Goal: Obtain resource: Obtain resource

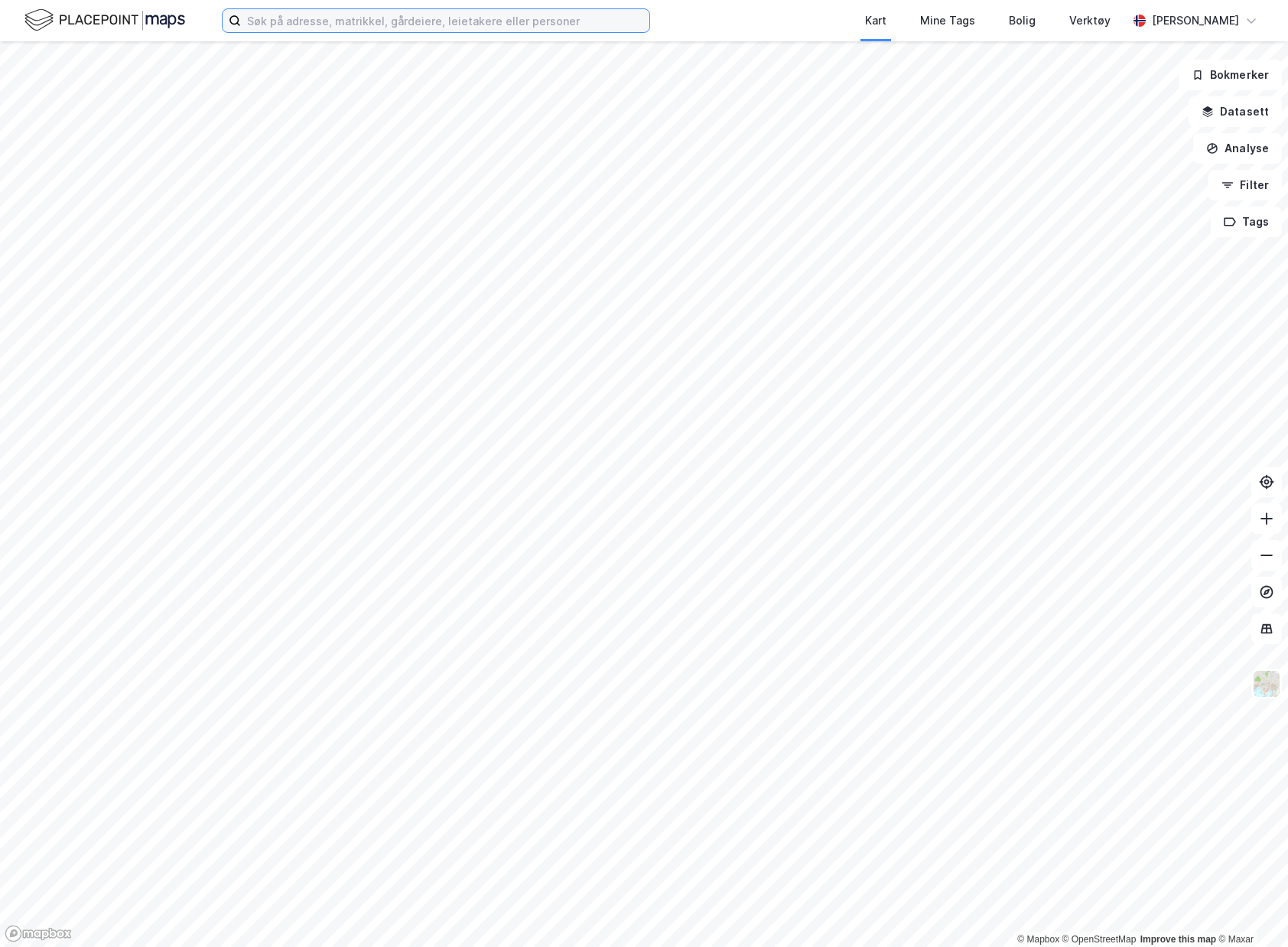
click at [433, 17] on input at bounding box center [445, 20] width 409 height 23
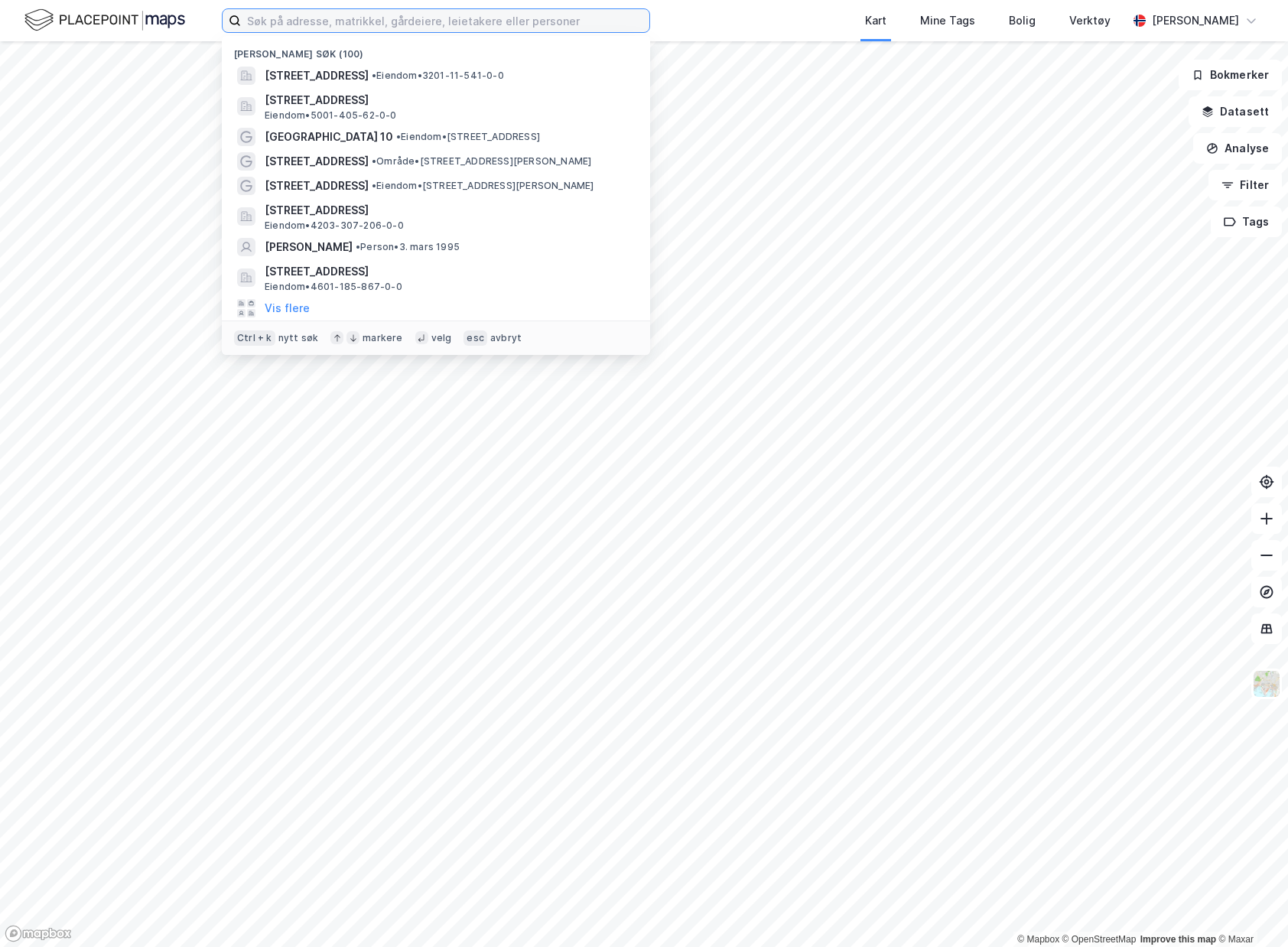
click at [318, 29] on input at bounding box center [445, 20] width 409 height 23
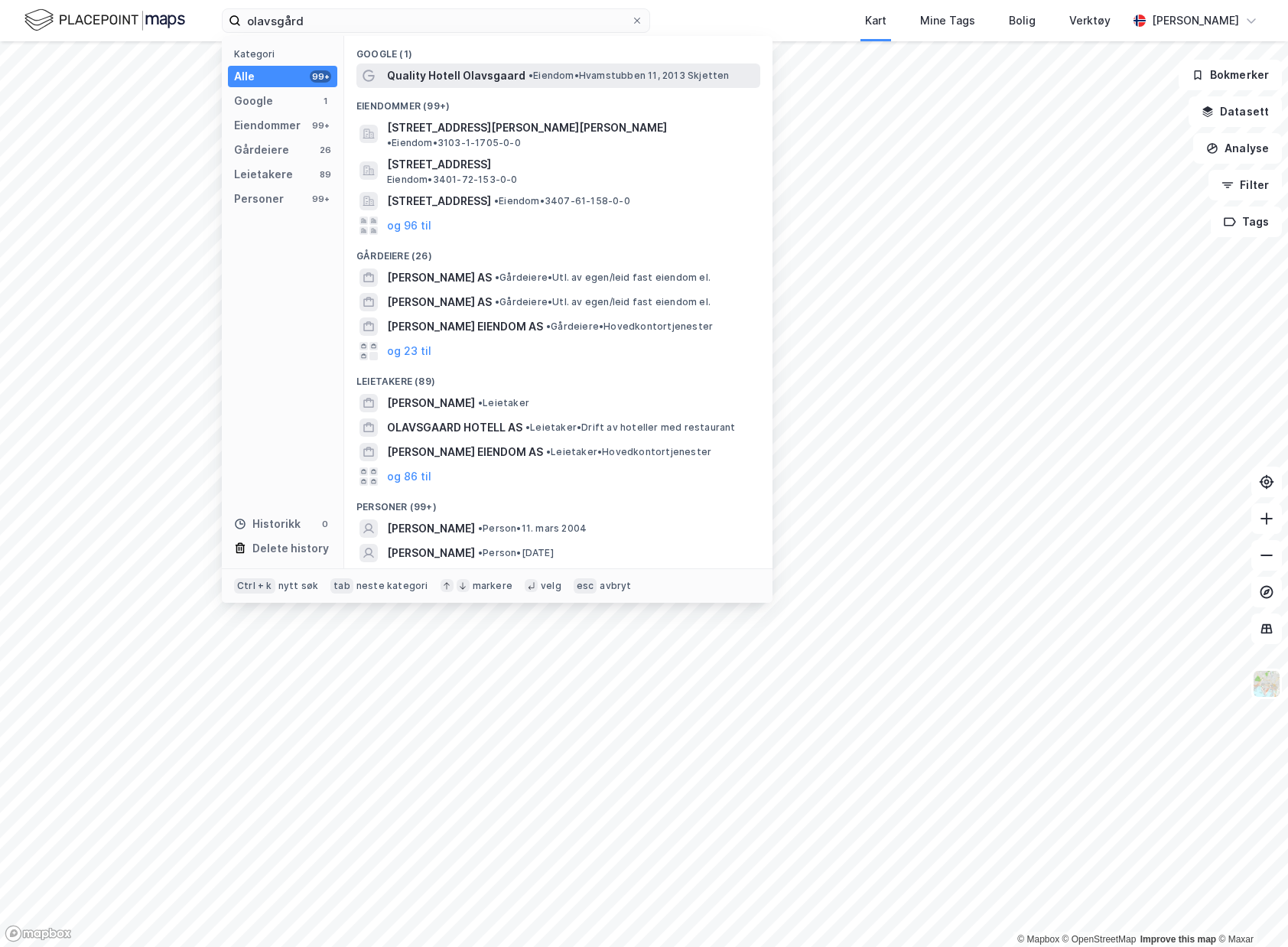
click at [612, 79] on span "• Eiendom • Hvamstubben 11, 2013 Skjetten" at bounding box center [630, 75] width 201 height 12
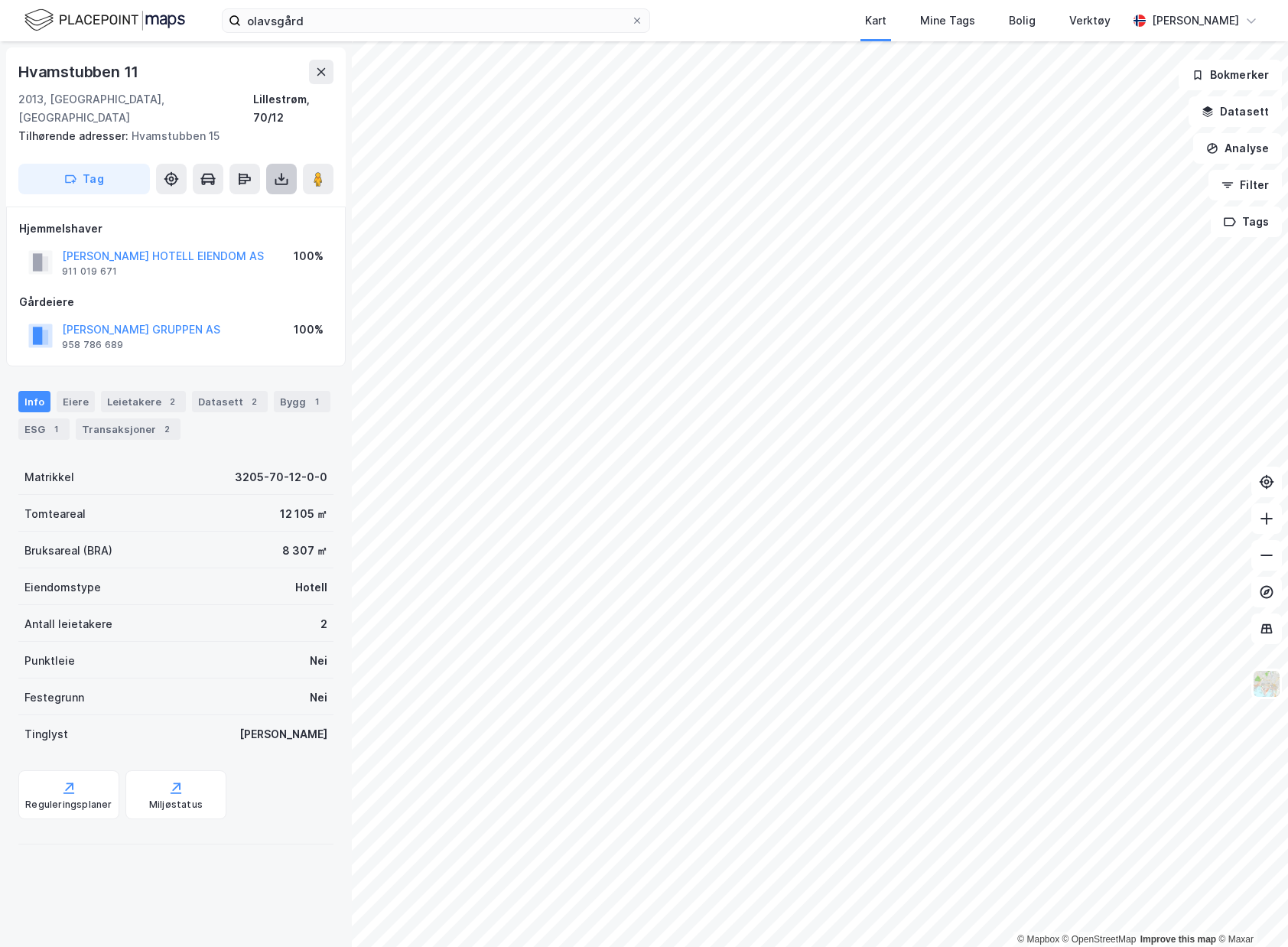
click at [287, 179] on icon at bounding box center [282, 182] width 13 height 6
click at [271, 228] on div "Last ned matrikkelrapport" at bounding box center [224, 233] width 126 height 12
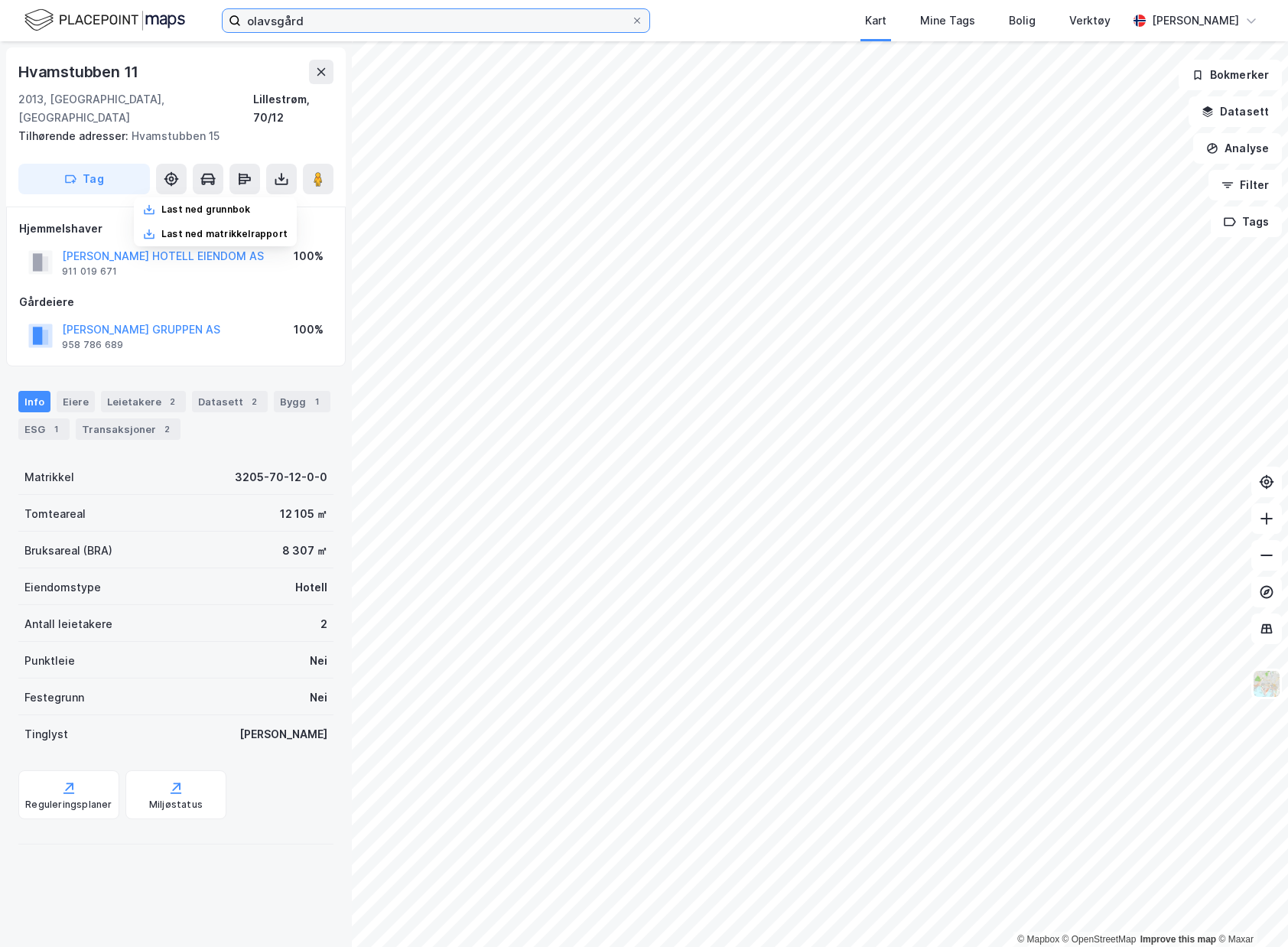
drag, startPoint x: 372, startPoint y: 24, endPoint x: 14, endPoint y: 11, distance: 358.2
click at [14, 11] on div "olavsgård Kart Mine Tags [PERSON_NAME] Verktøy [PERSON_NAME]" at bounding box center [644, 20] width 1288 height 41
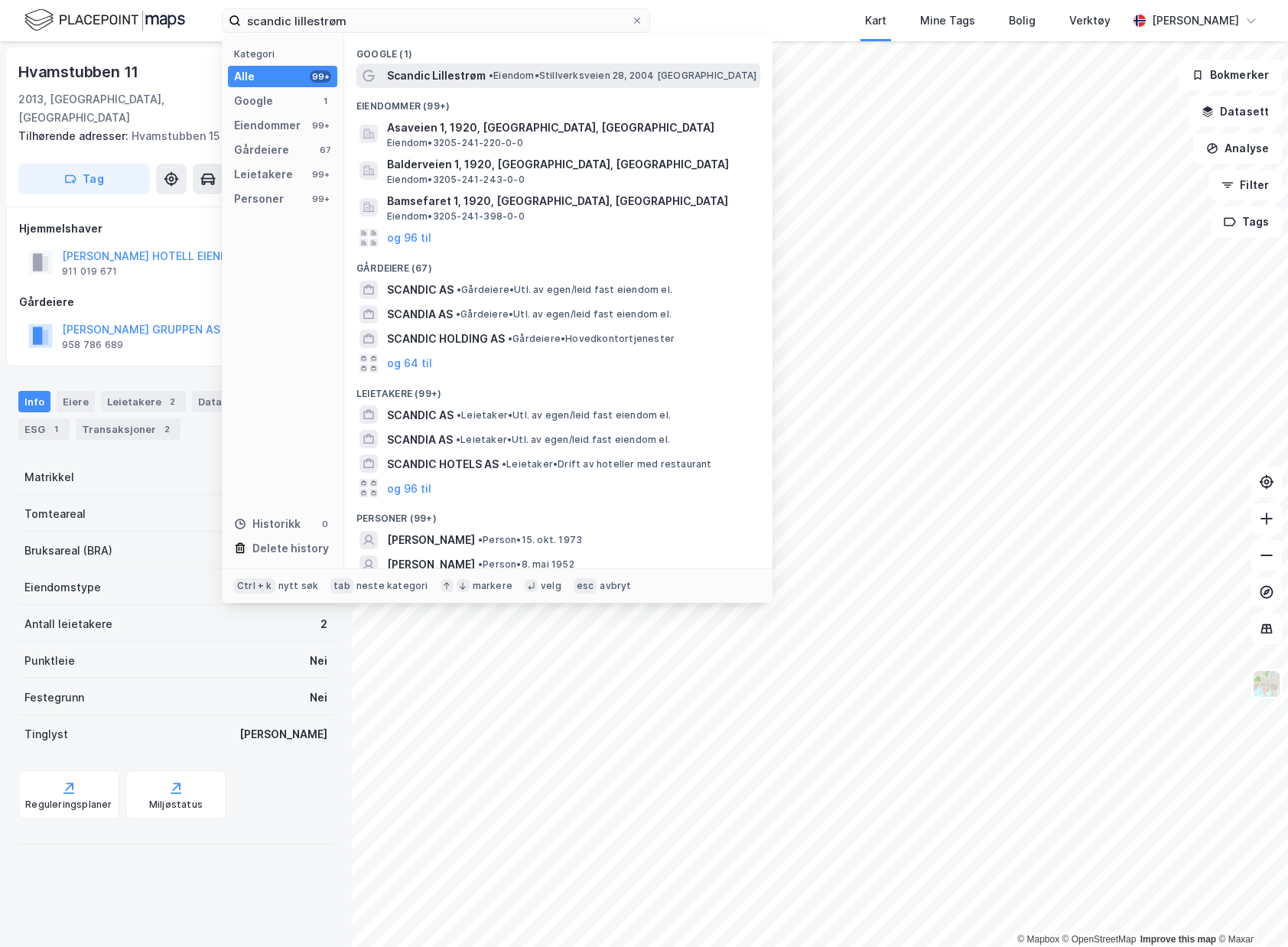
click at [578, 77] on span "• Eiendom • Stillverksveien 28, 2004 [GEOGRAPHIC_DATA]" at bounding box center [622, 75] width 268 height 12
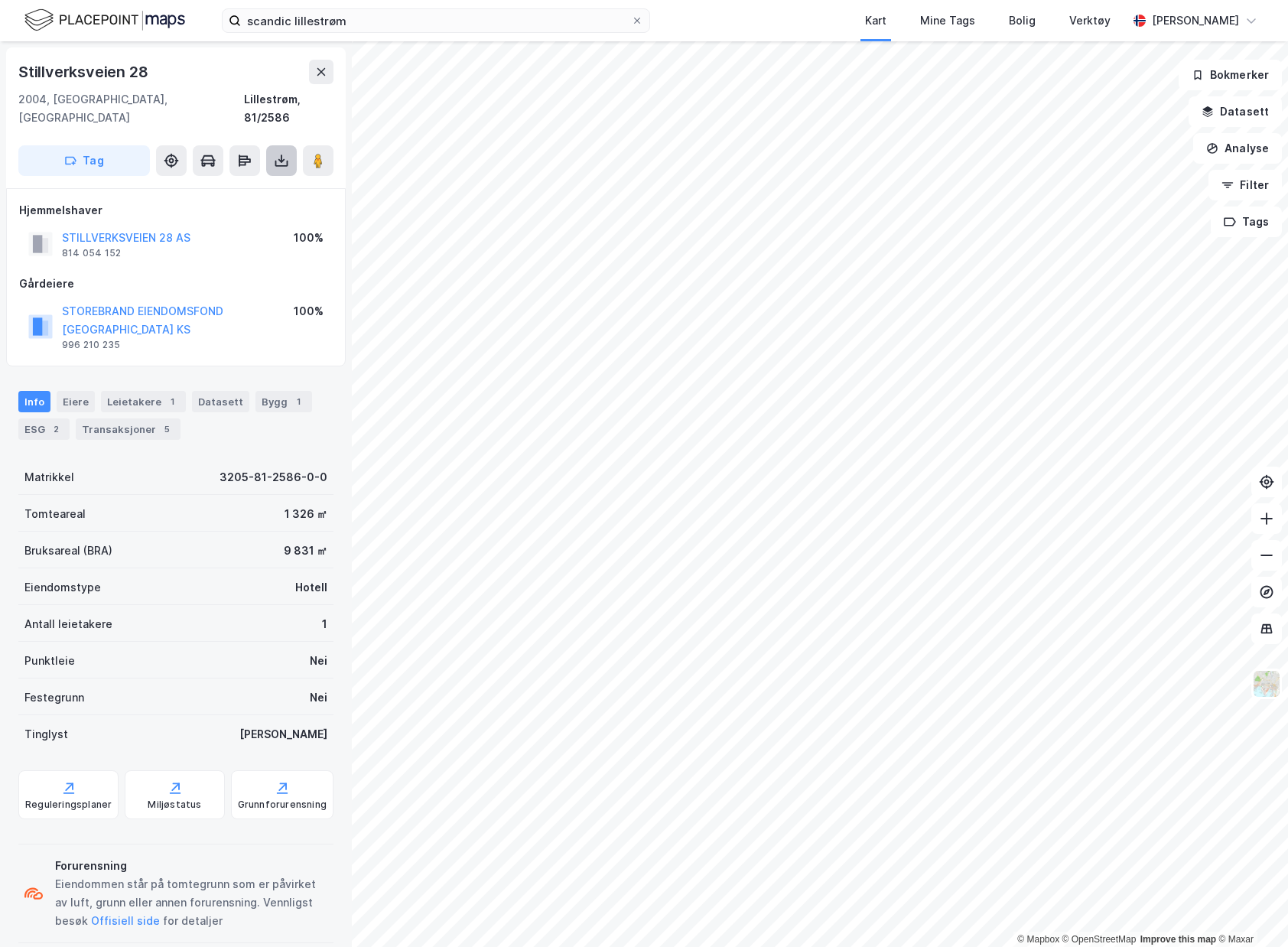
click at [285, 153] on icon at bounding box center [282, 160] width 16 height 16
click at [273, 210] on div "Last ned matrikkelrapport" at bounding box center [224, 215] width 126 height 12
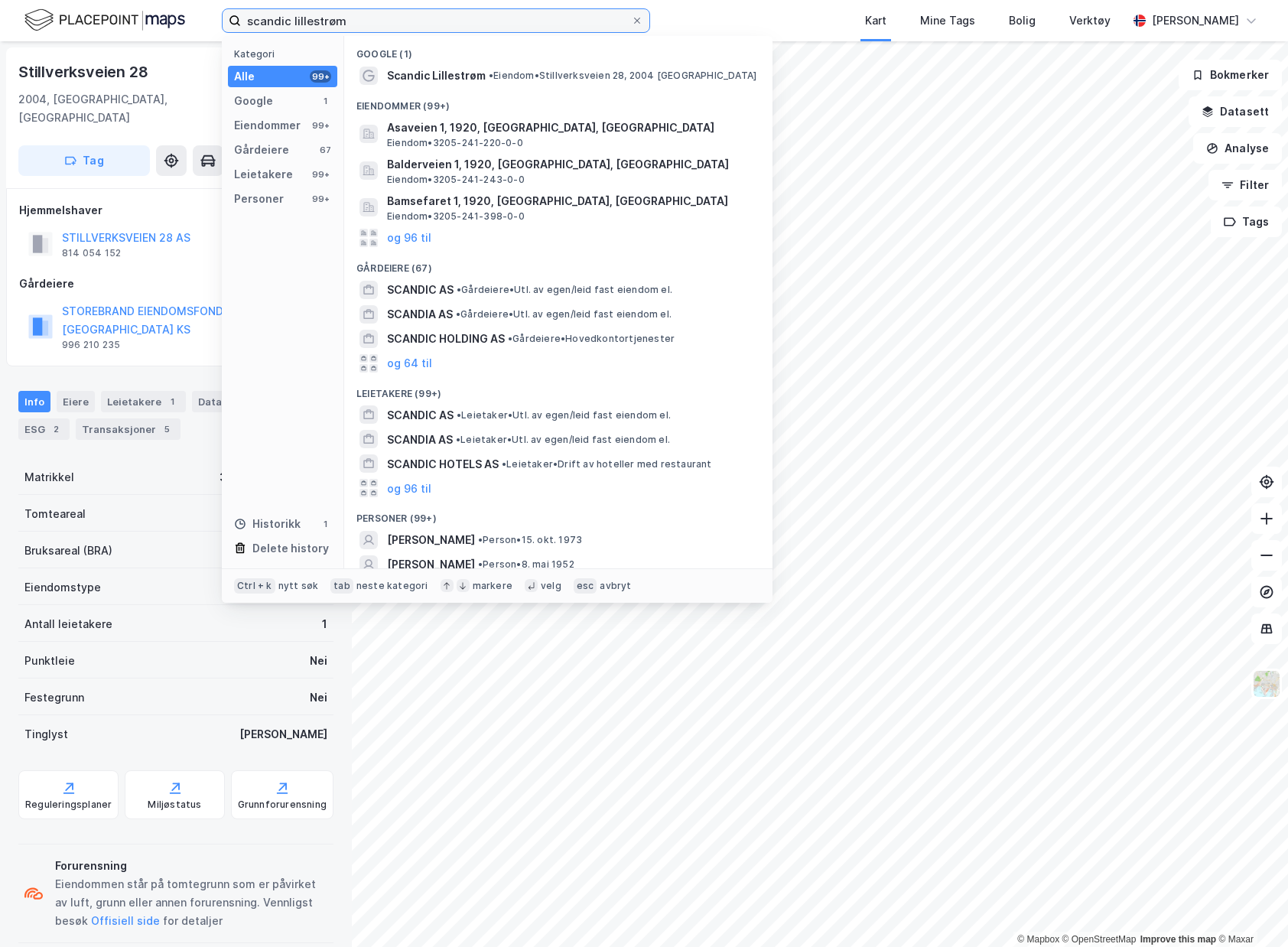
drag, startPoint x: 573, startPoint y: 10, endPoint x: -4, endPoint y: -54, distance: 580.5
click at [0, 0] on html "scandic lillestrøm Kategori Alle 99+ Google 1 Eiendommer 99+ Gårdeiere 67 Leiet…" at bounding box center [644, 473] width 1288 height 947
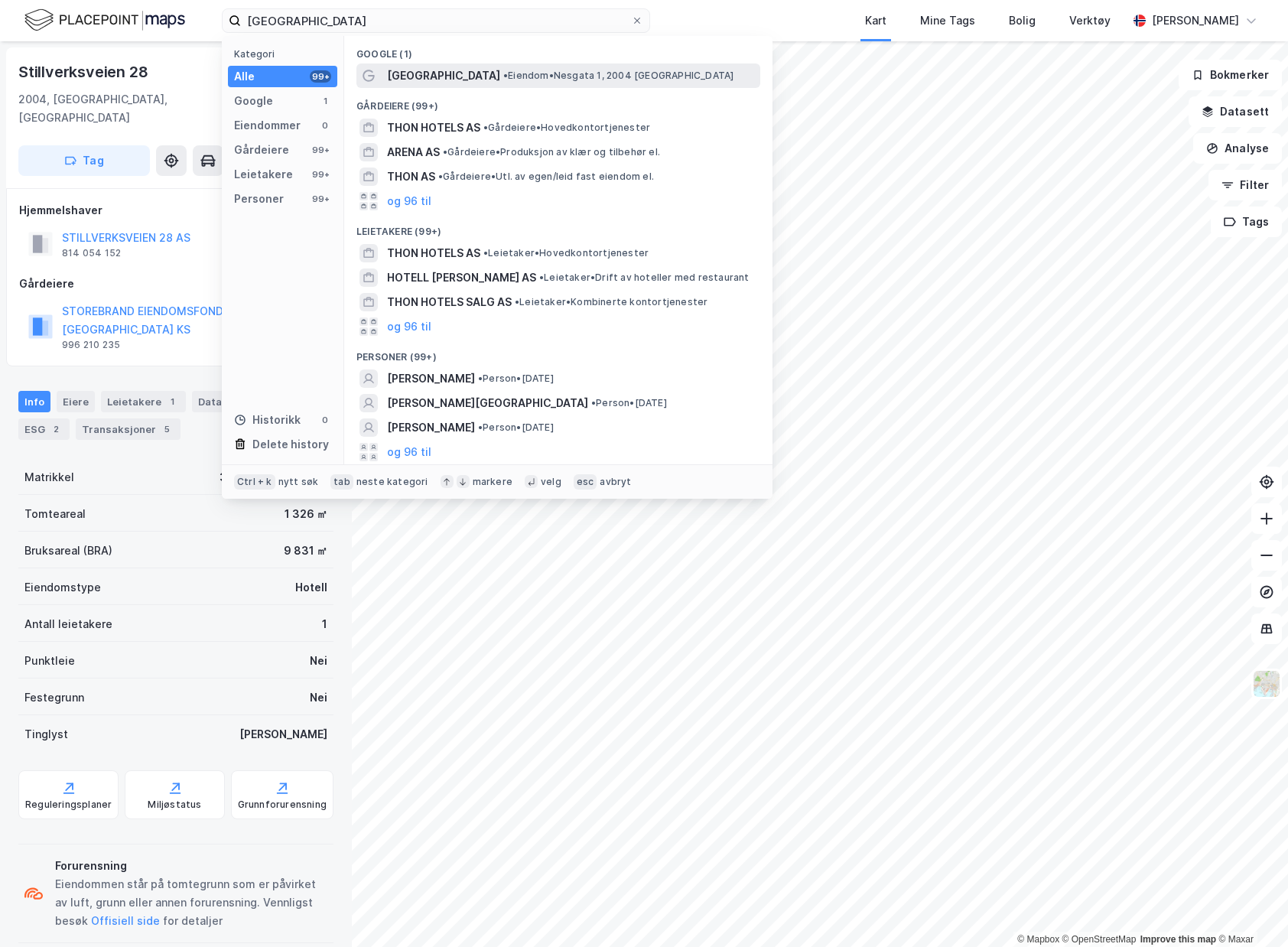
click at [504, 71] on span "• Eiendom • [STREET_ADDRESS], 2004 [GEOGRAPHIC_DATA]" at bounding box center [618, 75] width 230 height 12
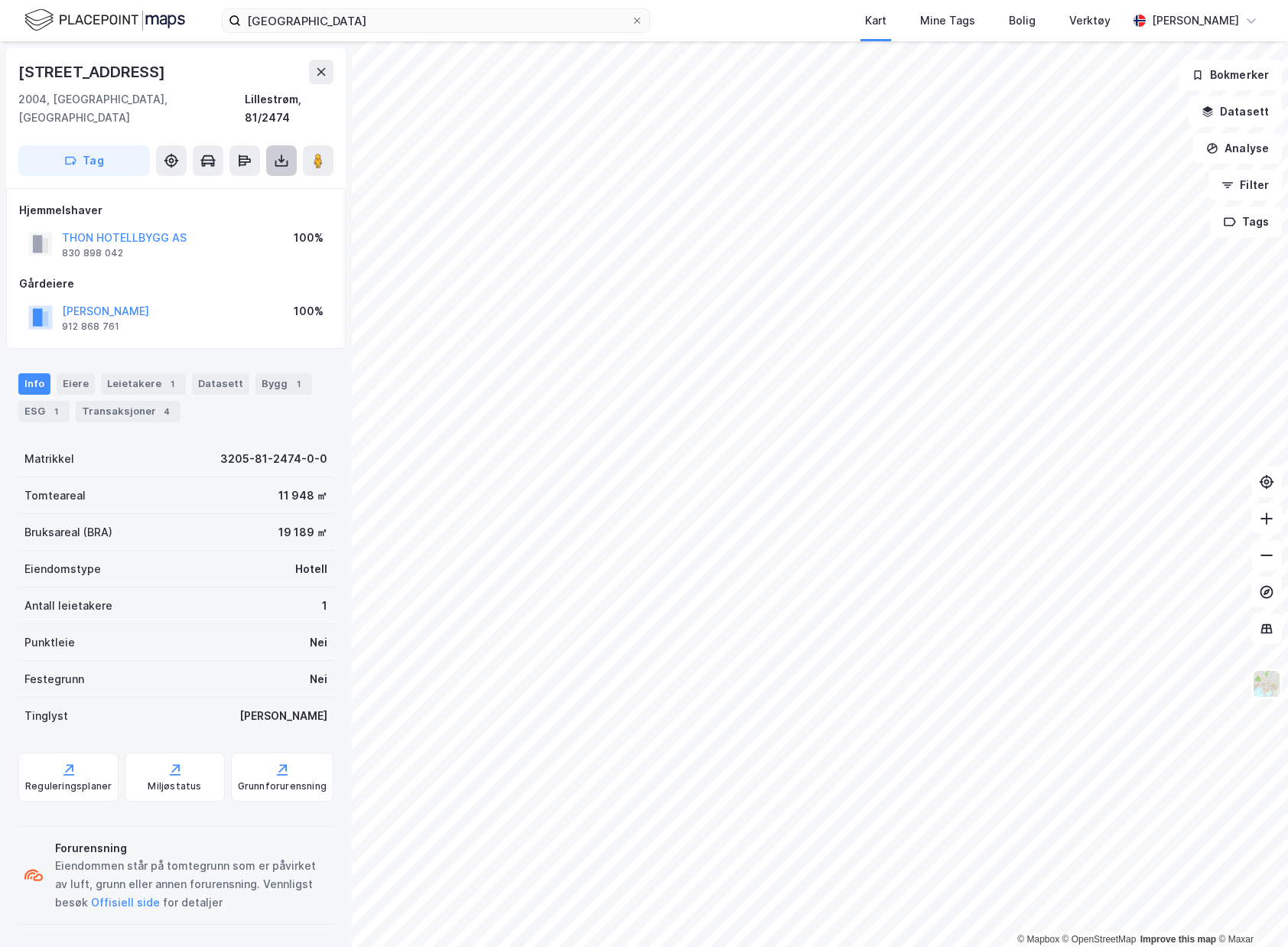
click at [278, 153] on icon at bounding box center [282, 160] width 16 height 16
click at [246, 210] on div "Last ned matrikkelrapport" at bounding box center [224, 215] width 126 height 12
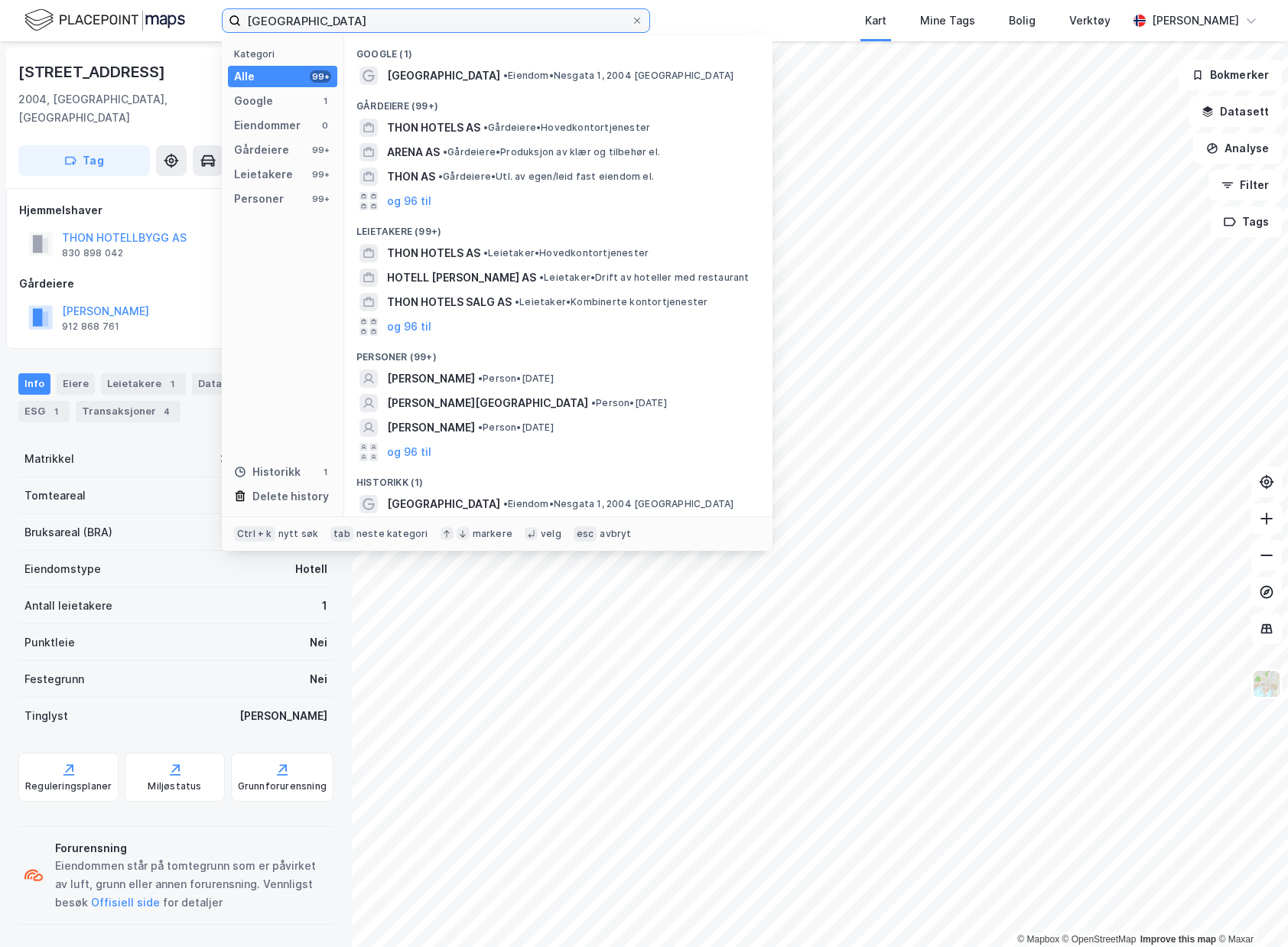
drag, startPoint x: 417, startPoint y: 24, endPoint x: 309, endPoint y: 31, distance: 108.2
click at [309, 31] on input "[GEOGRAPHIC_DATA]" at bounding box center [436, 20] width 391 height 23
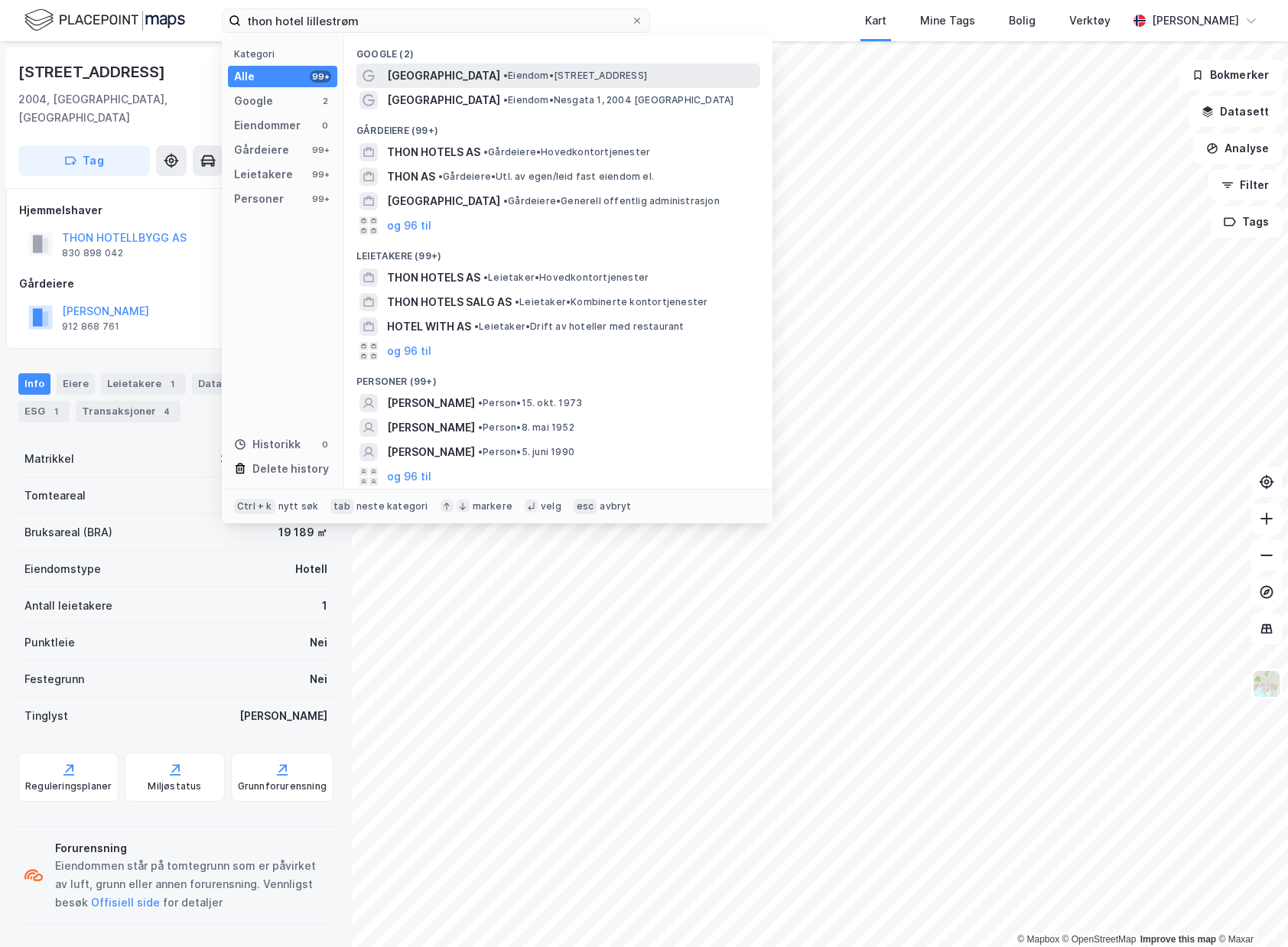
click at [647, 76] on span "• Eiendom • [STREET_ADDRESS]" at bounding box center [576, 75] width 144 height 12
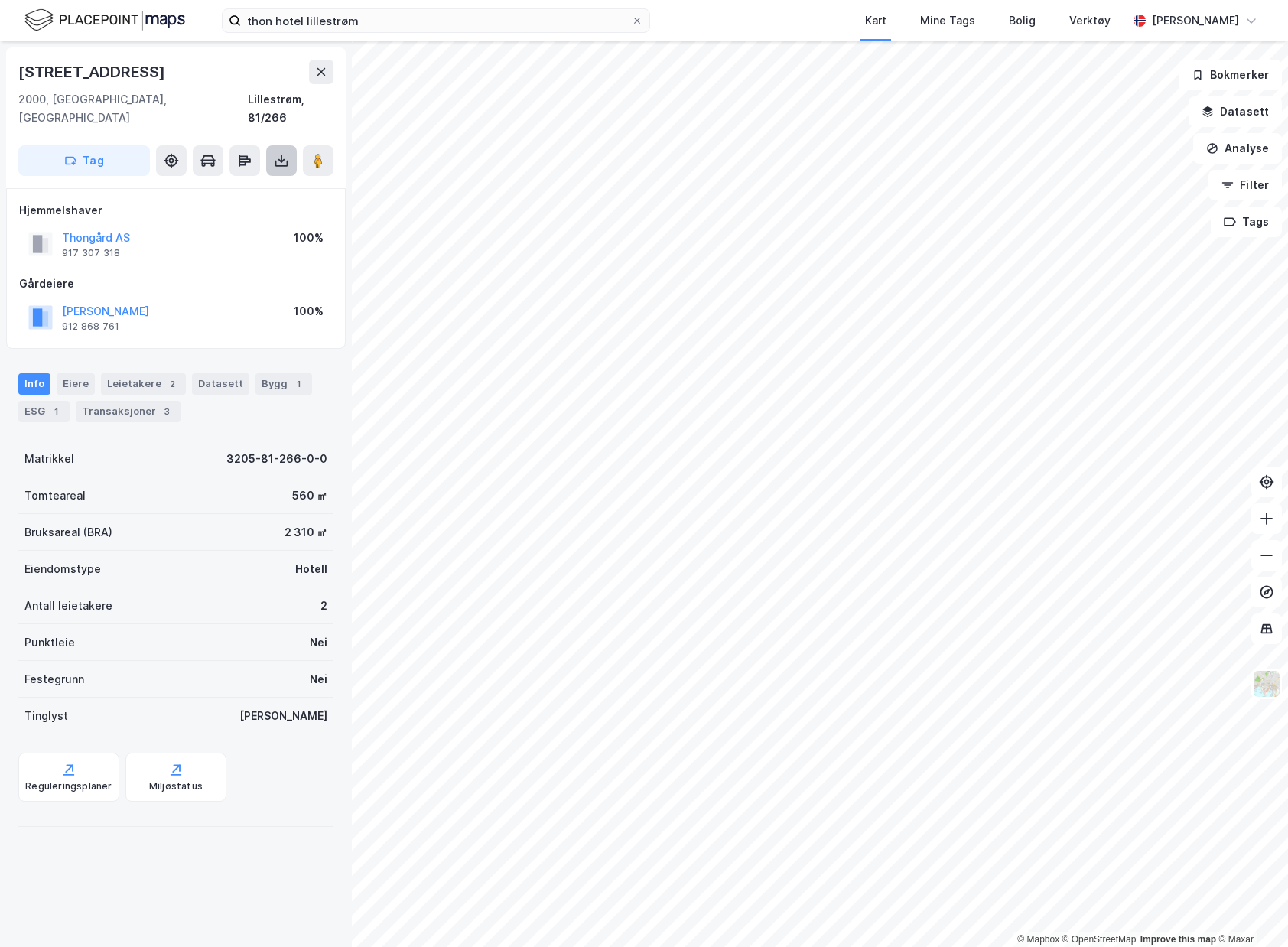
click at [271, 147] on button at bounding box center [281, 160] width 30 height 30
click at [254, 210] on div "Last ned matrikkelrapport" at bounding box center [224, 215] width 126 height 12
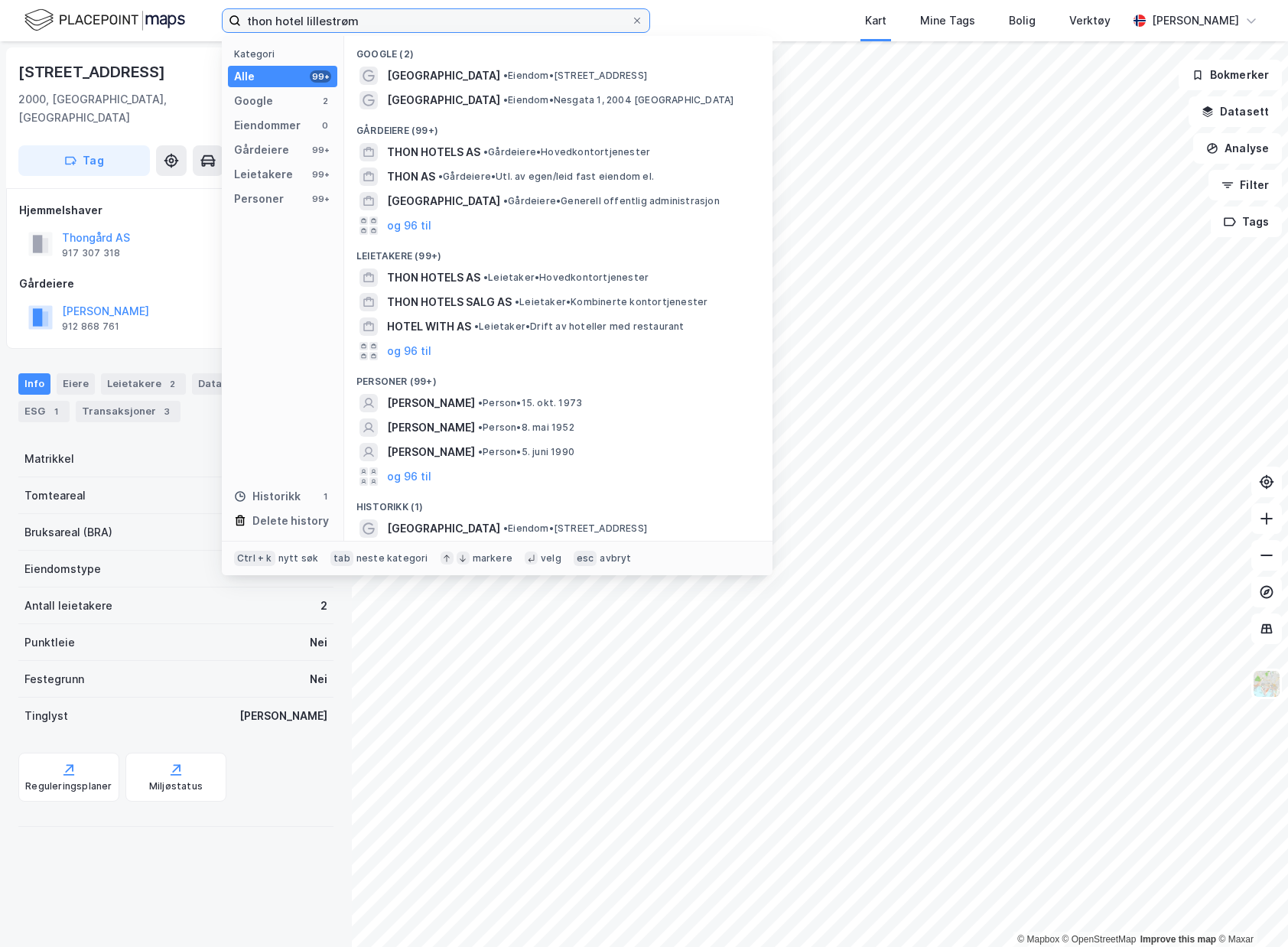
drag, startPoint x: 548, startPoint y: 16, endPoint x: -212, endPoint y: -18, distance: 760.8
click at [0, 0] on html "thon hotel lillestrøm Kategori Alle 99+ Google 2 Eiendommer 0 Gårdeiere 99+ Lei…" at bounding box center [644, 473] width 1288 height 947
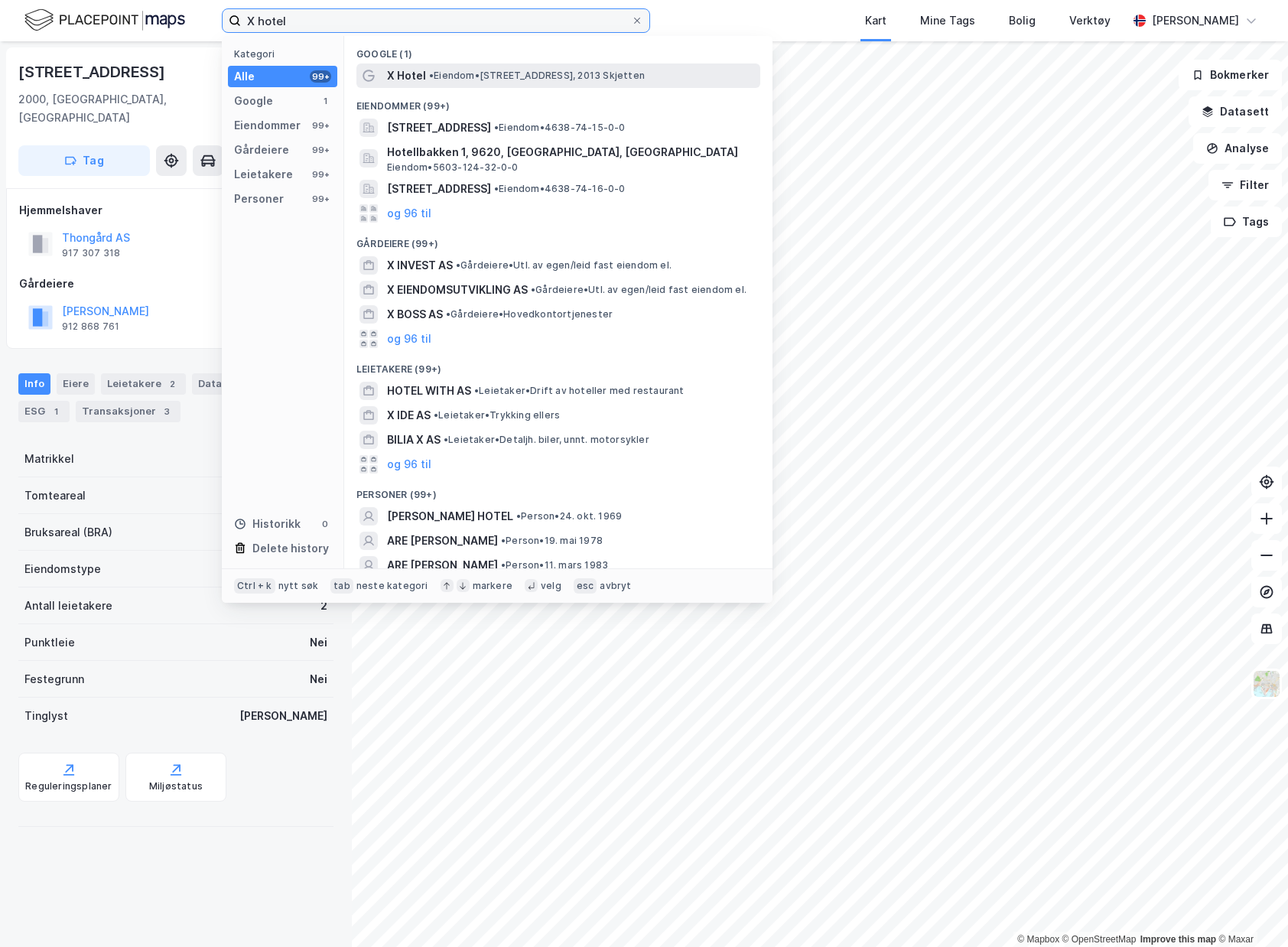
type input "X hotel"
click at [418, 73] on span "X Hotel" at bounding box center [407, 75] width 39 height 18
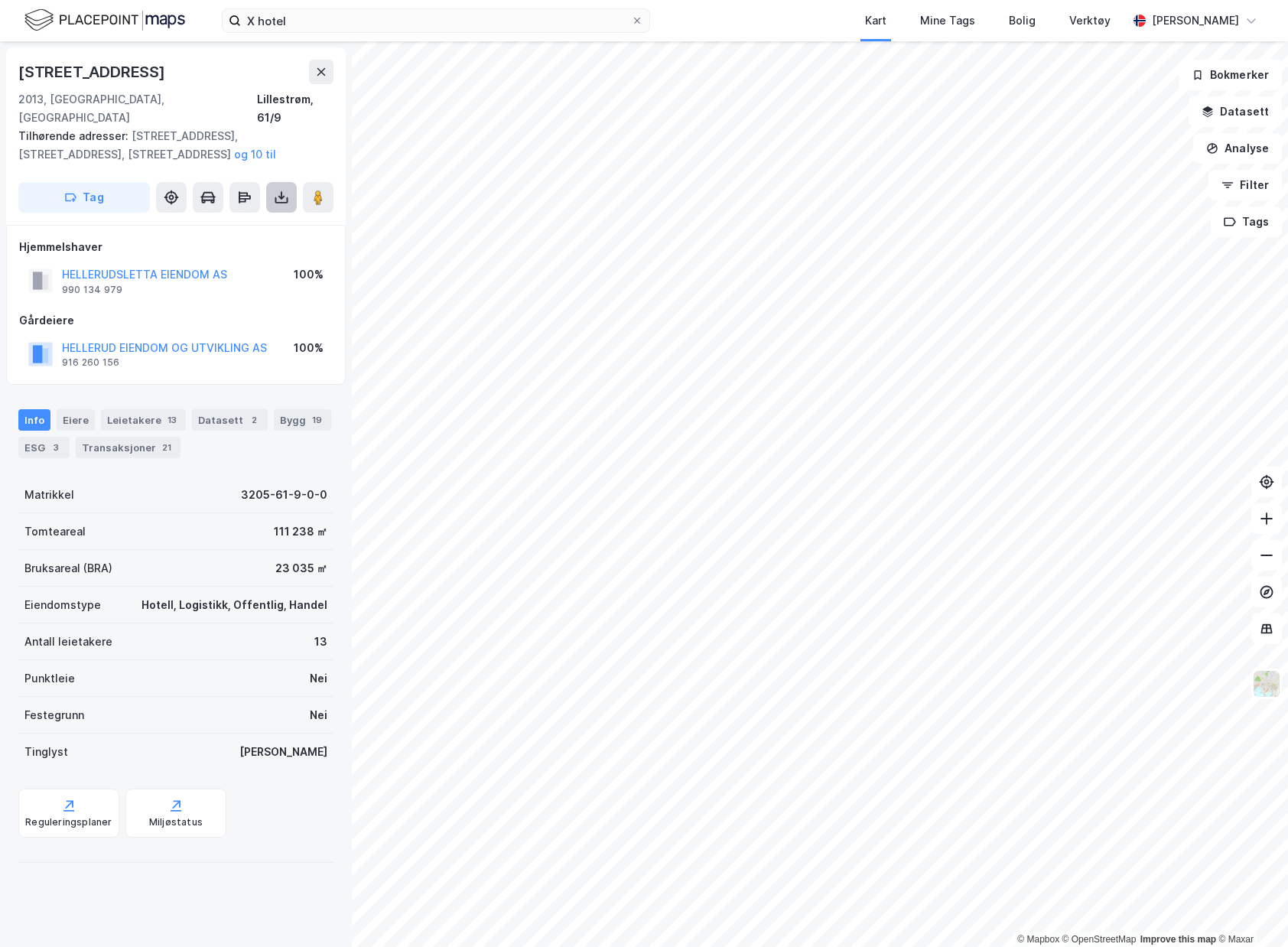
click at [274, 190] on icon at bounding box center [282, 197] width 16 height 16
drag, startPoint x: 278, startPoint y: 211, endPoint x: 278, endPoint y: 234, distance: 23.0
click at [278, 234] on div "Last [PERSON_NAME] grunnbok Last [PERSON_NAME] matrikkelrapport" at bounding box center [215, 240] width 163 height 49
click at [278, 246] on div "Last ned matrikkelrapport" at bounding box center [224, 252] width 126 height 12
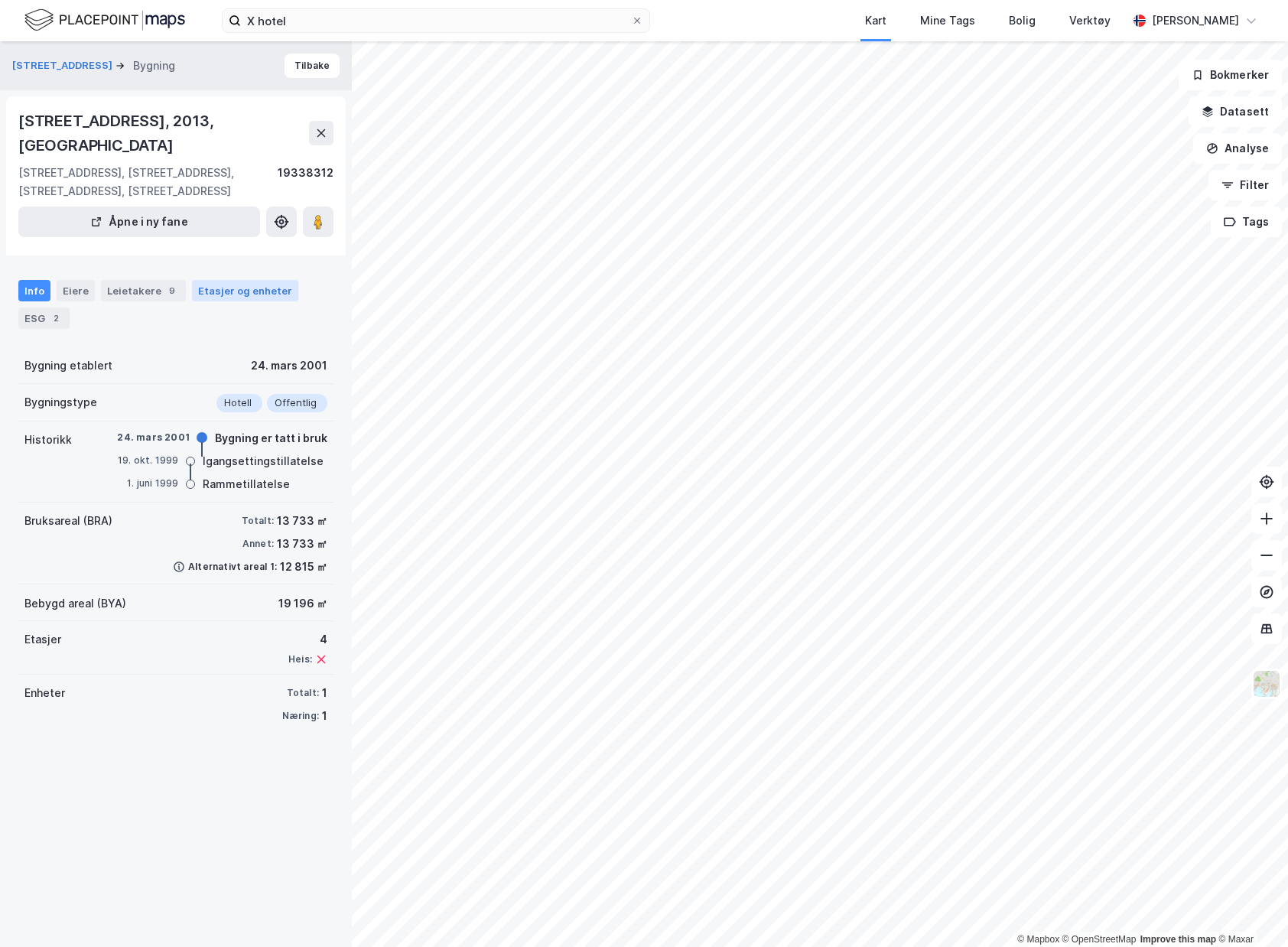
click at [209, 284] on div "Etasjer og enheter" at bounding box center [245, 291] width 94 height 14
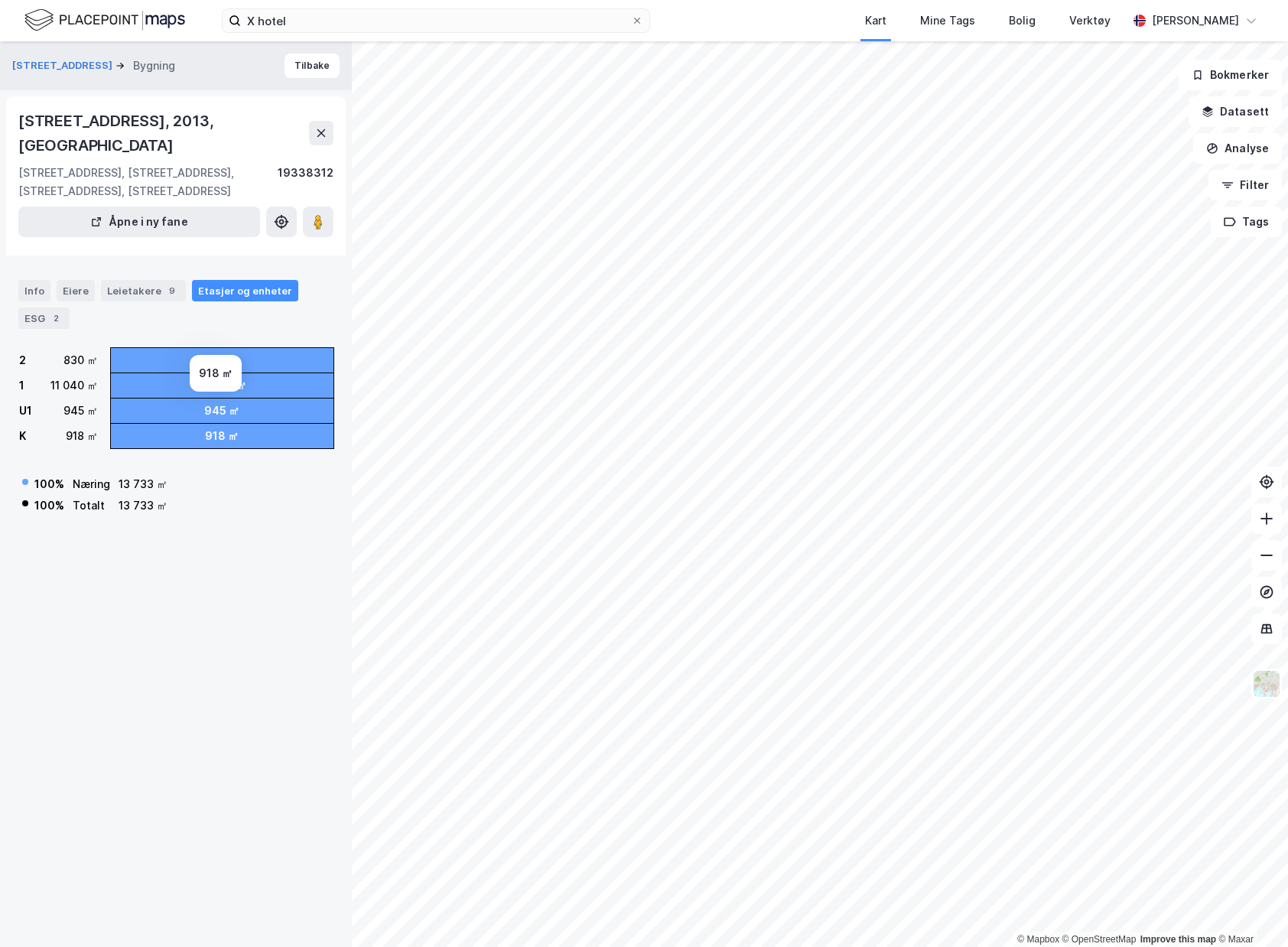
click at [208, 426] on div "918 ㎡" at bounding box center [221, 435] width 34 height 18
click at [216, 402] on div "945 ㎡" at bounding box center [221, 411] width 35 height 18
click at [147, 280] on div "Leietakere 9" at bounding box center [143, 291] width 85 height 21
